Goal: Information Seeking & Learning: Learn about a topic

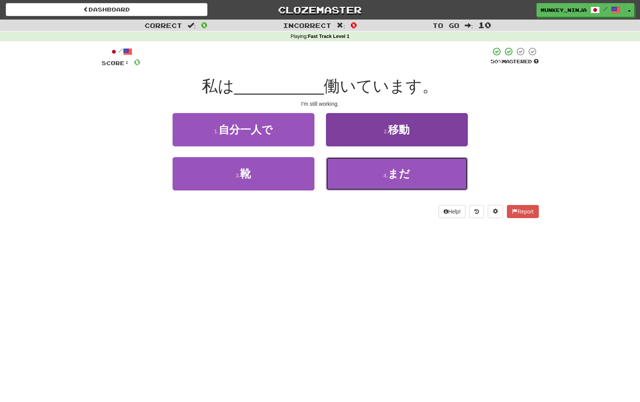
click at [392, 174] on span "まだ" at bounding box center [399, 174] width 22 height 12
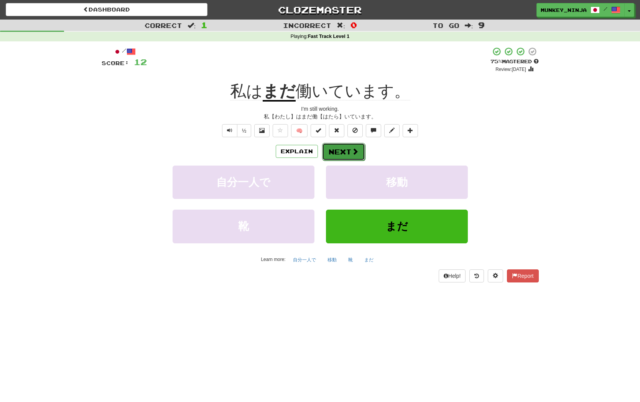
click at [348, 156] on button "Next" at bounding box center [343, 152] width 43 height 18
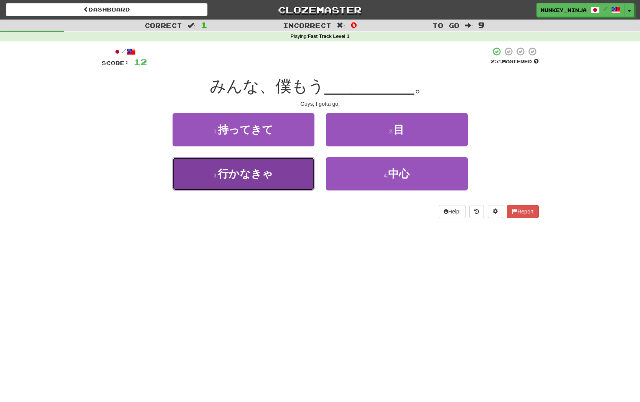
click at [267, 189] on button "3 . 行かなきゃ" at bounding box center [244, 173] width 142 height 33
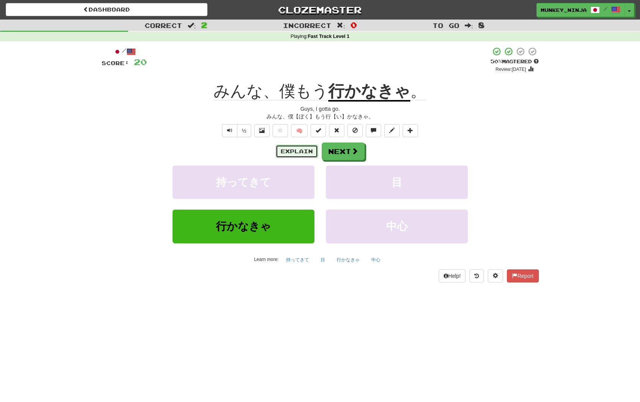
click at [287, 150] on button "Explain" at bounding box center [297, 151] width 42 height 13
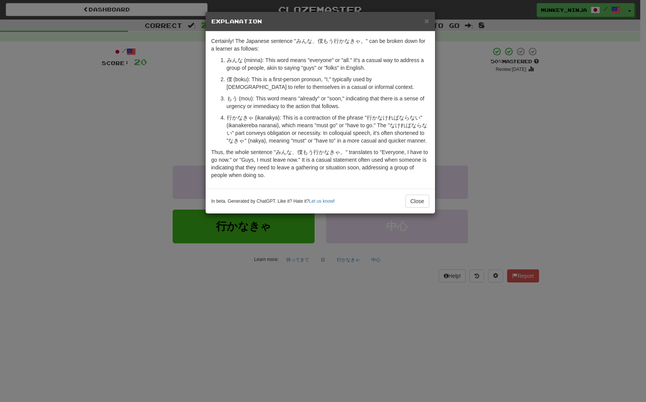
click at [532, 142] on div "× Explanation Certainly! The Japanese sentence "みんな、僕もう行かなきゃ。" can be broken do…" at bounding box center [323, 201] width 646 height 402
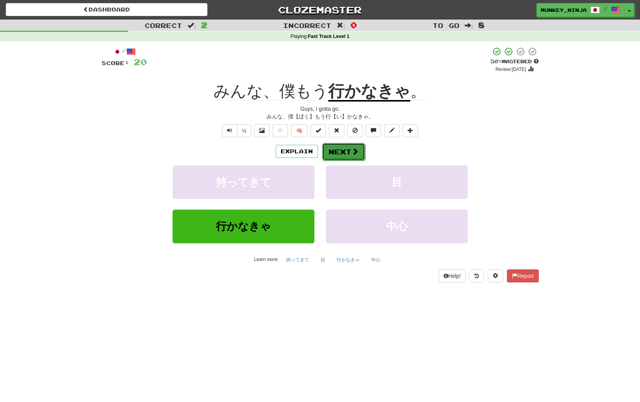
click at [333, 155] on button "Next" at bounding box center [343, 152] width 43 height 18
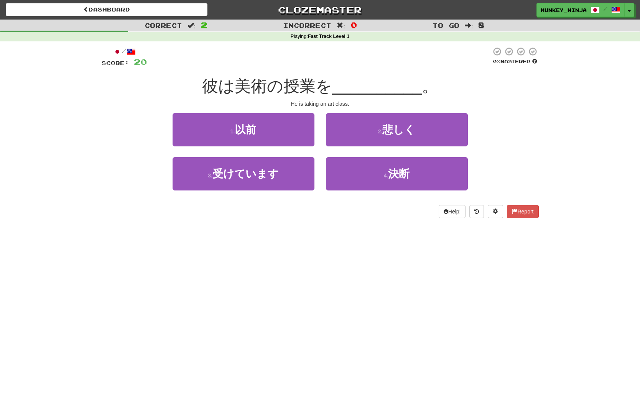
click at [371, 243] on div "Dashboard Clozemaster munkey_ninja / Toggle Dropdown Dashboard Leaderboard Acti…" at bounding box center [320, 201] width 640 height 402
click at [366, 239] on div "Dashboard Clozemaster munkey_ninja / Toggle Dropdown Dashboard Leaderboard Acti…" at bounding box center [320, 201] width 640 height 402
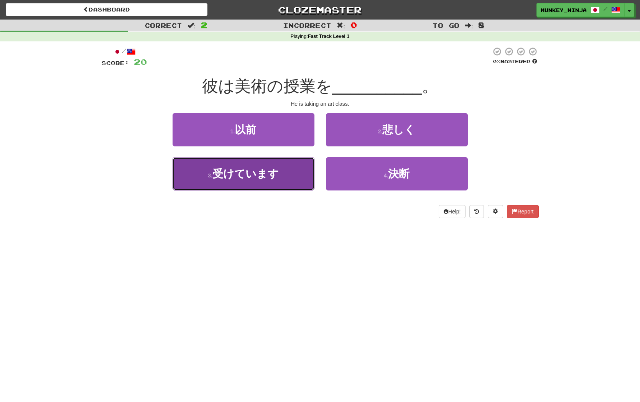
click at [274, 162] on button "3 . 受けています" at bounding box center [244, 173] width 142 height 33
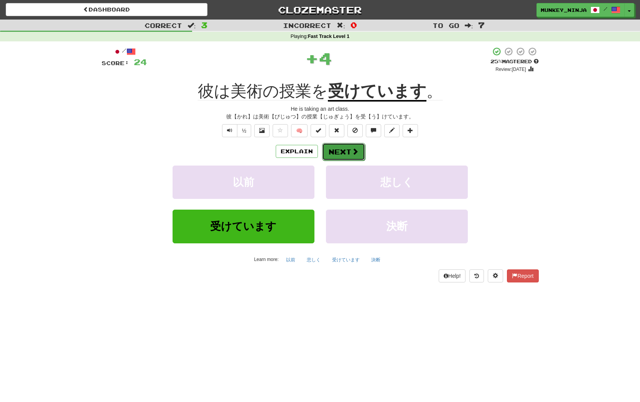
click at [351, 157] on button "Next" at bounding box center [343, 152] width 43 height 18
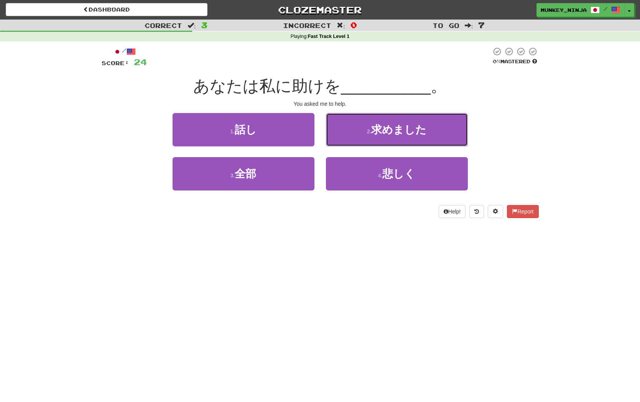
click at [434, 134] on button "2 . 求めました" at bounding box center [397, 129] width 142 height 33
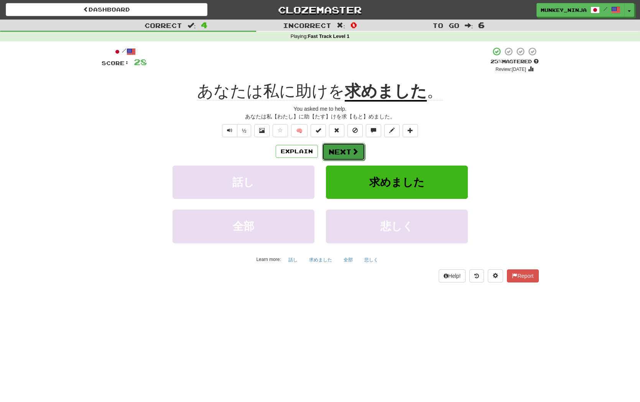
click at [351, 160] on button "Next" at bounding box center [343, 152] width 43 height 18
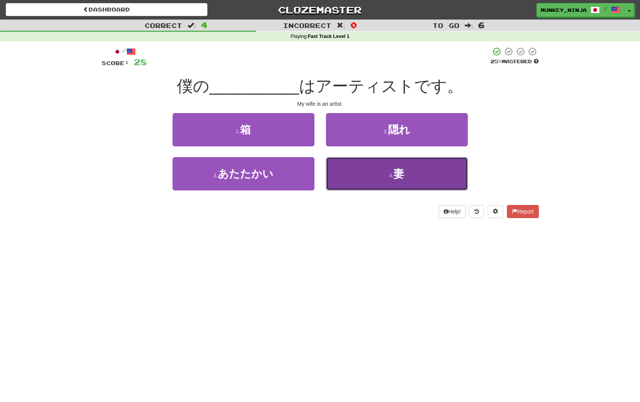
click at [408, 182] on button "4 . 妻" at bounding box center [397, 173] width 142 height 33
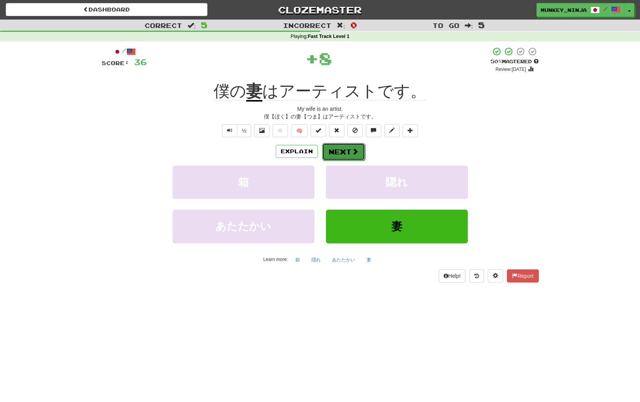
click at [357, 155] on span at bounding box center [355, 151] width 7 height 7
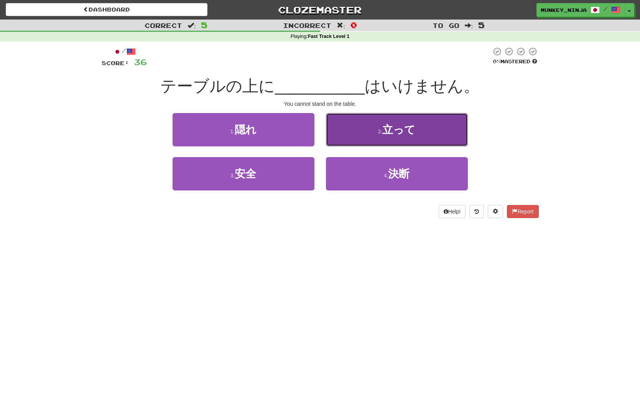
click at [440, 132] on button "2 . 立って" at bounding box center [397, 129] width 142 height 33
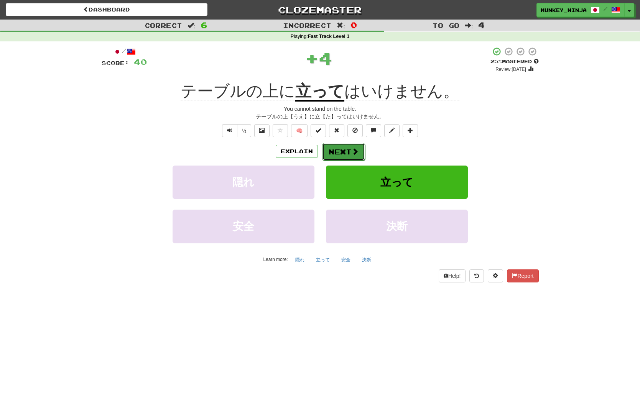
click at [350, 156] on button "Next" at bounding box center [343, 152] width 43 height 18
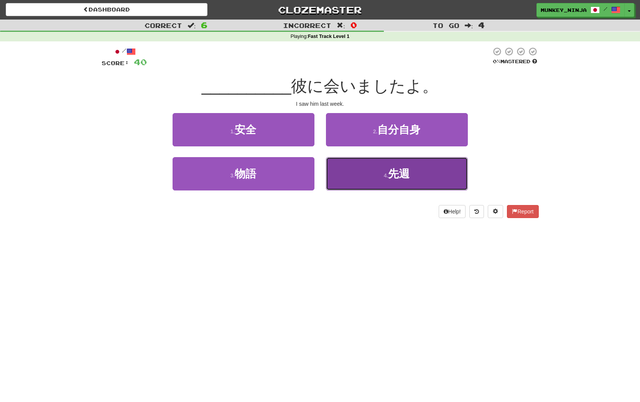
click at [375, 184] on button "4 . 先週" at bounding box center [397, 173] width 142 height 33
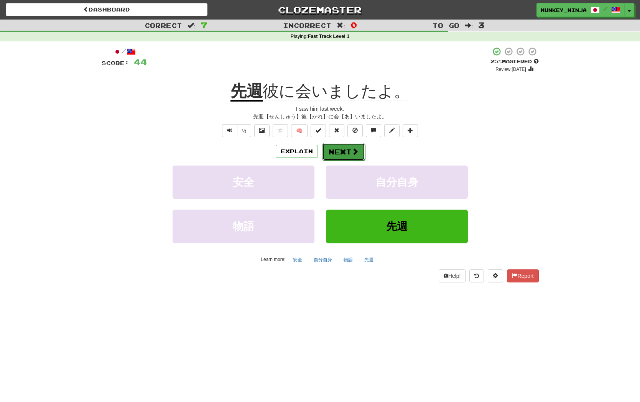
click at [352, 148] on span at bounding box center [355, 151] width 7 height 7
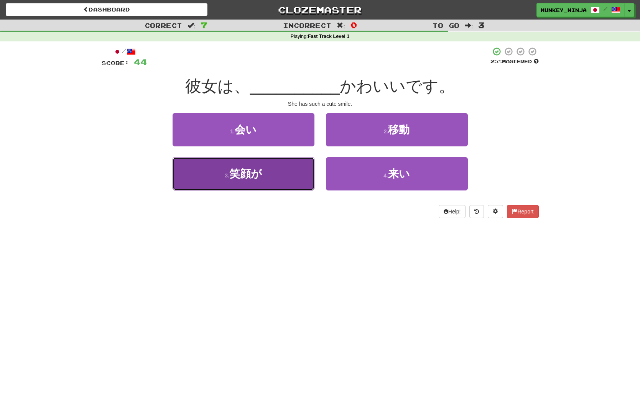
click at [279, 182] on button "3 . 笑顔が" at bounding box center [244, 173] width 142 height 33
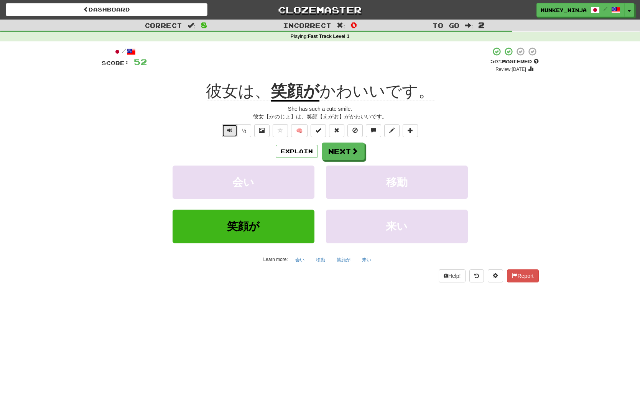
click at [229, 133] on span "Text-to-speech controls" at bounding box center [229, 130] width 5 height 5
click at [359, 153] on button "Next" at bounding box center [343, 152] width 43 height 18
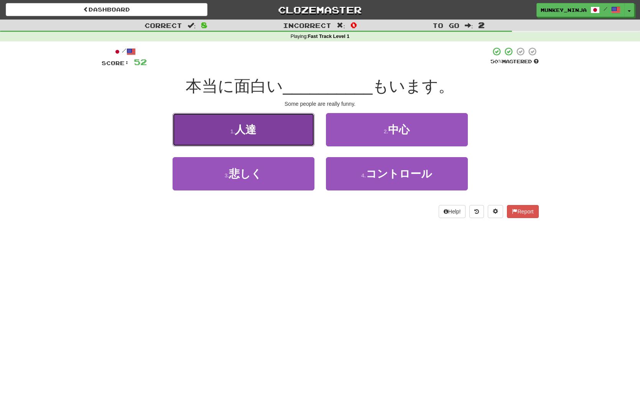
click at [290, 141] on button "1 . 人達" at bounding box center [244, 129] width 142 height 33
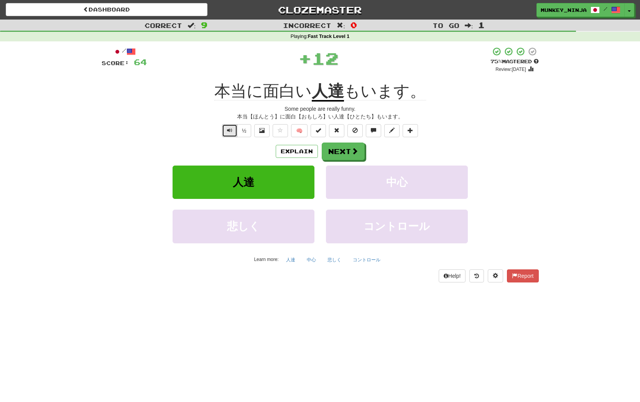
click at [230, 127] on button "Text-to-speech controls" at bounding box center [229, 130] width 15 height 13
click at [342, 151] on button "Next" at bounding box center [343, 152] width 43 height 18
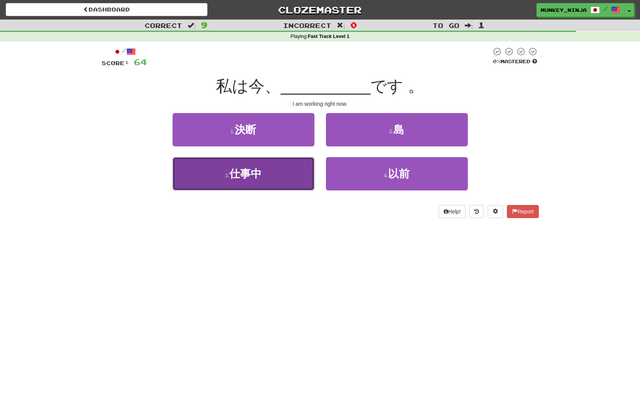
click at [268, 185] on button "3 . 仕事中" at bounding box center [244, 173] width 142 height 33
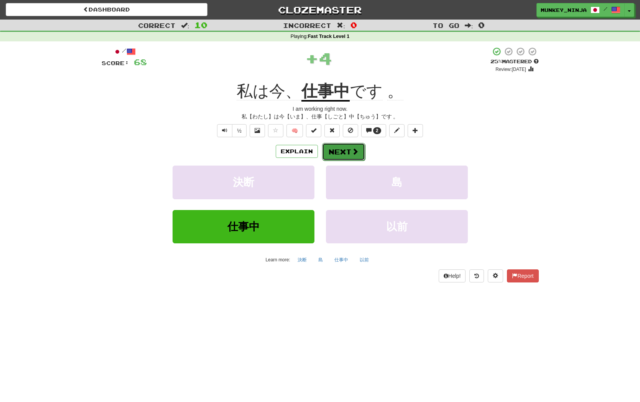
click at [343, 156] on button "Next" at bounding box center [343, 152] width 43 height 18
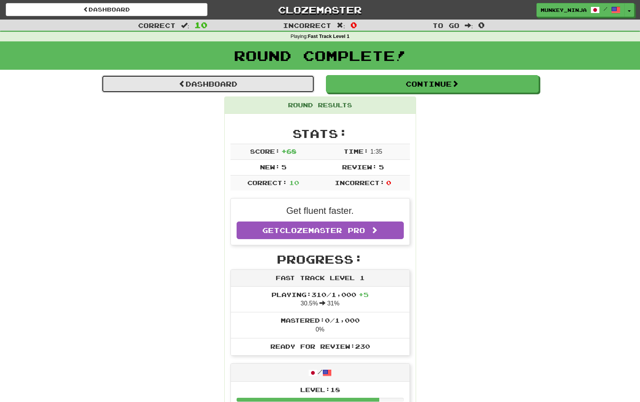
click at [233, 81] on link "Dashboard" at bounding box center [208, 84] width 213 height 18
